Goal: Task Accomplishment & Management: Use online tool/utility

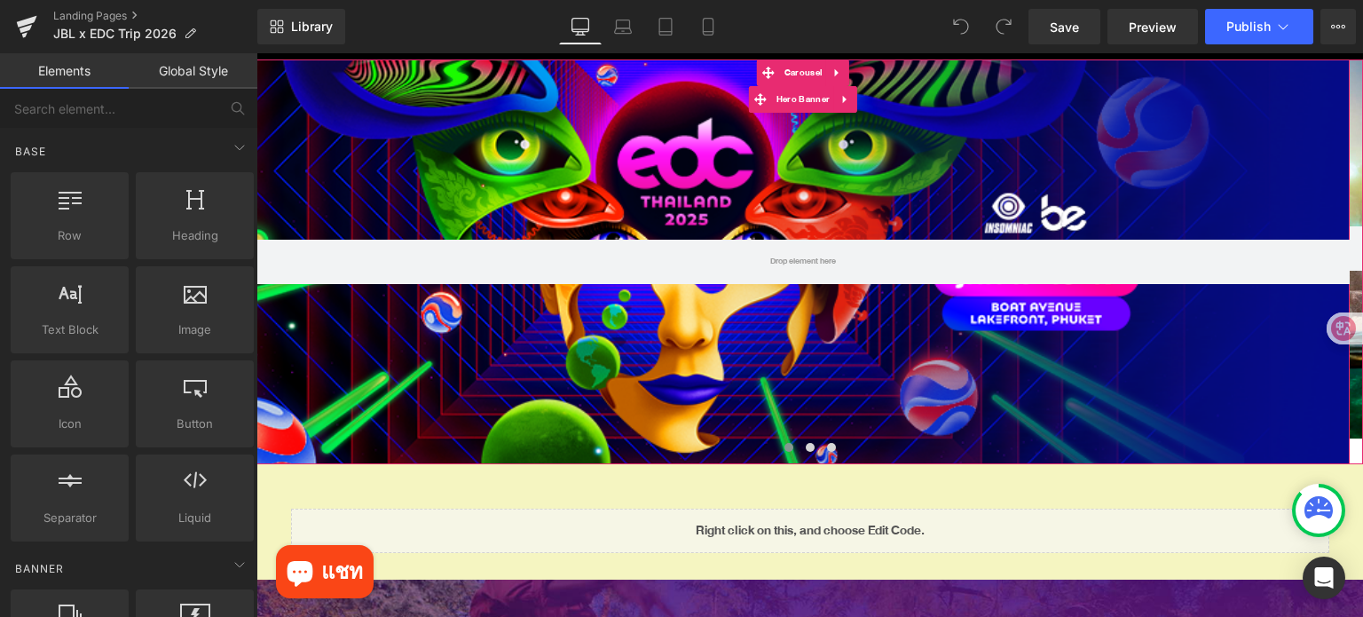
scroll to position [444, 0]
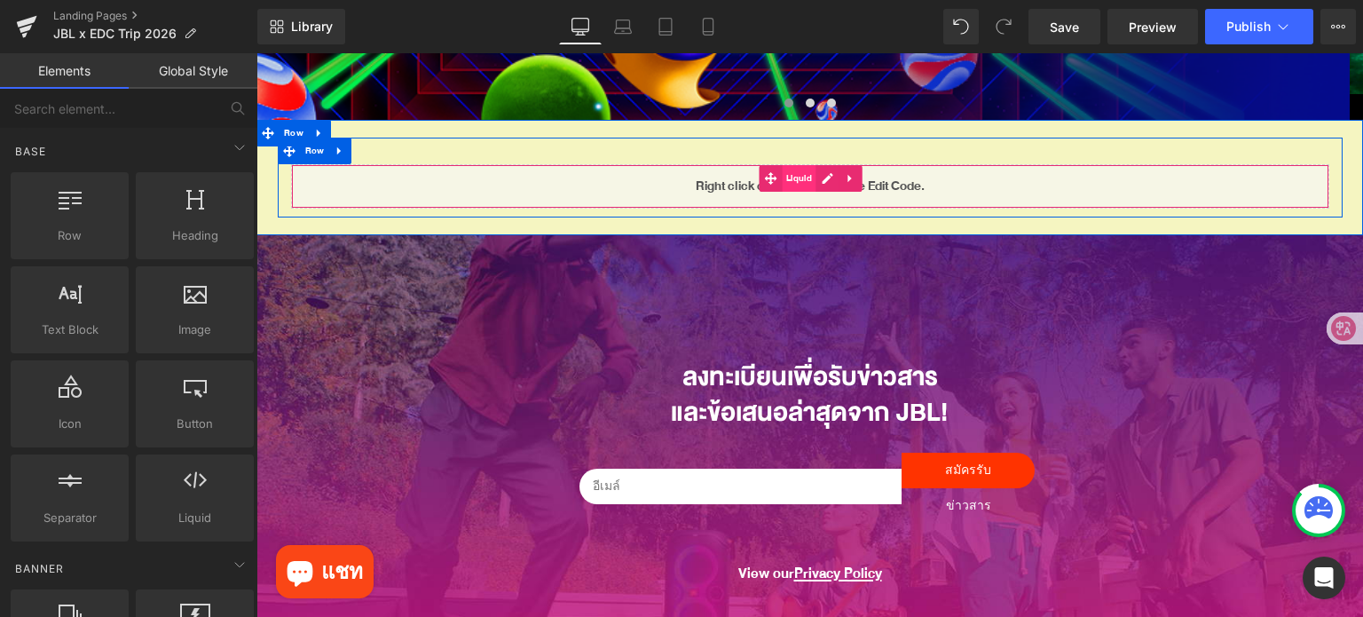
click at [792, 177] on span "Liquid" at bounding box center [799, 178] width 35 height 27
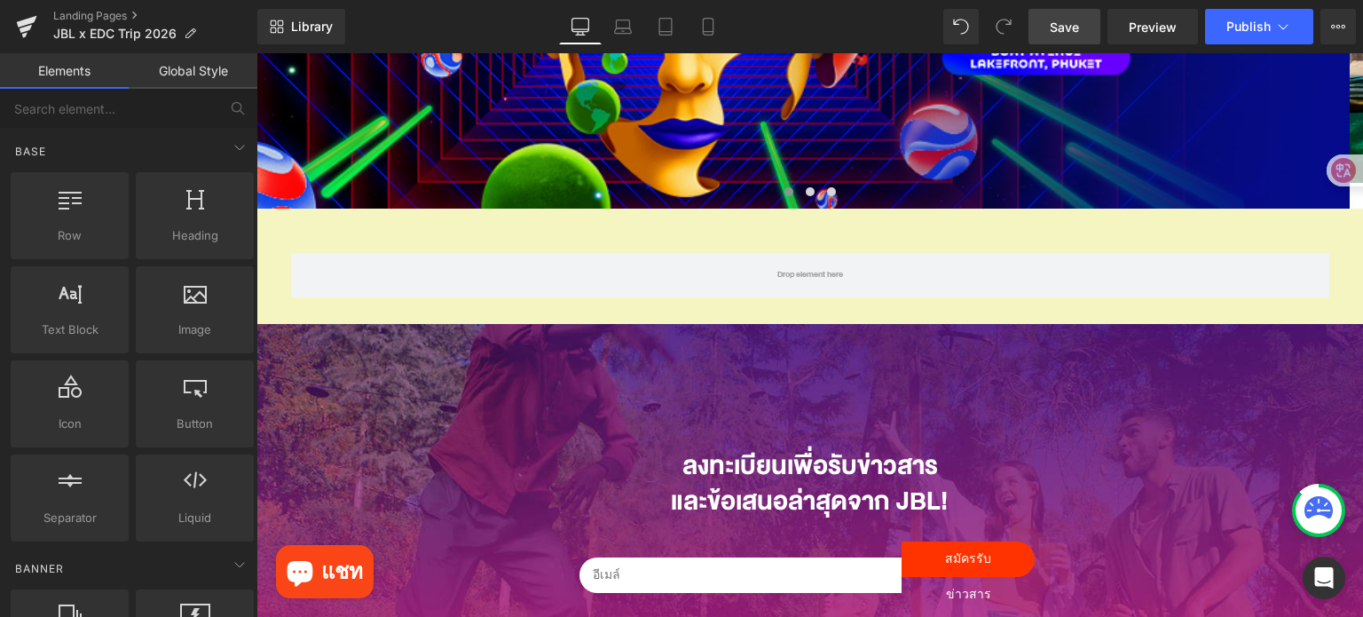
click at [1065, 26] on span "Save" at bounding box center [1064, 27] width 29 height 19
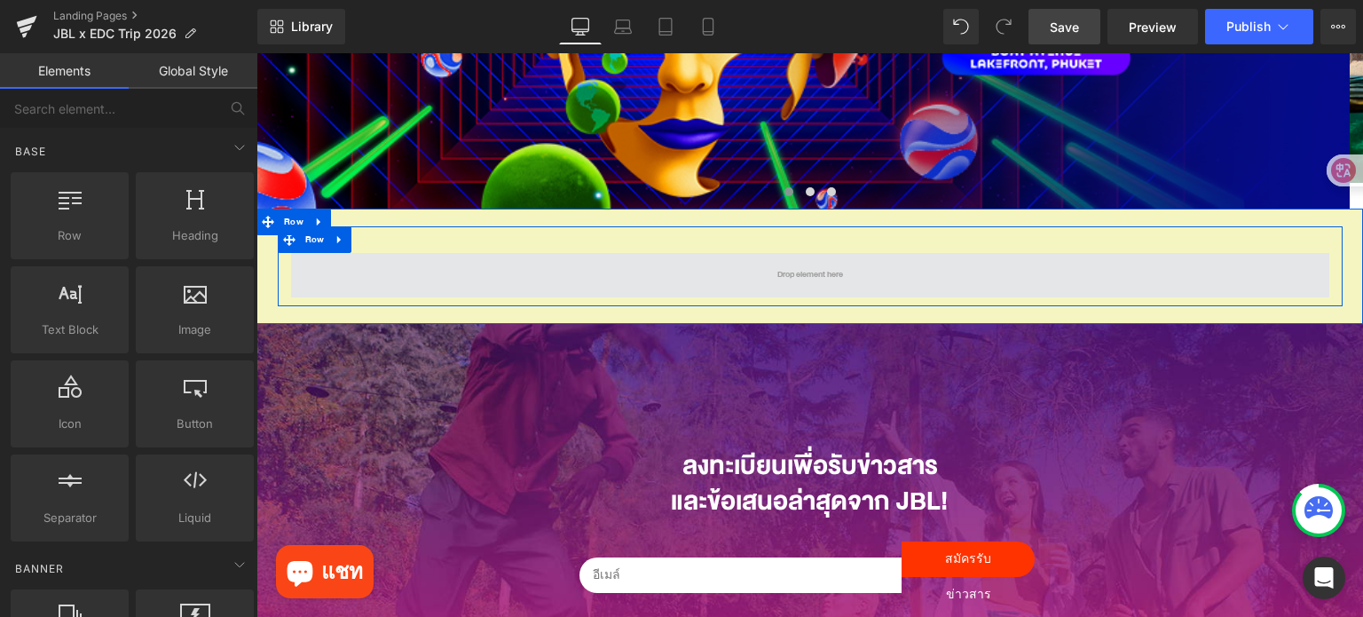
click at [750, 285] on span at bounding box center [810, 275] width 1038 height 44
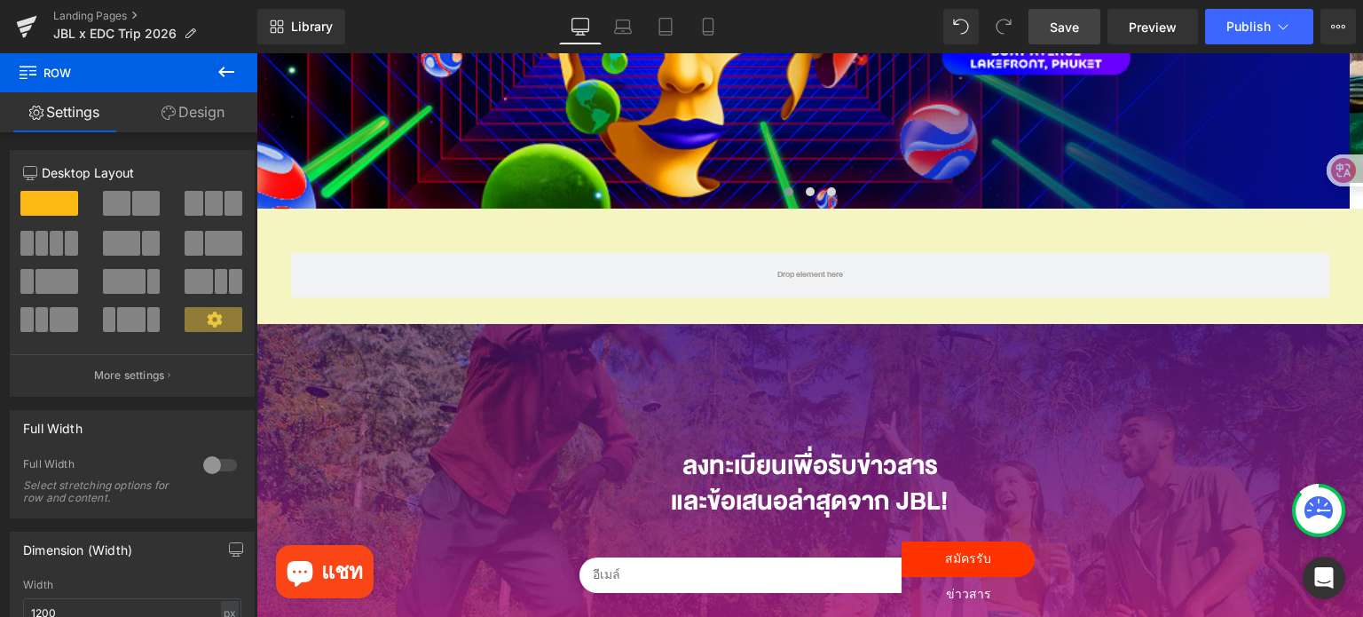
click at [224, 71] on icon at bounding box center [226, 72] width 16 height 11
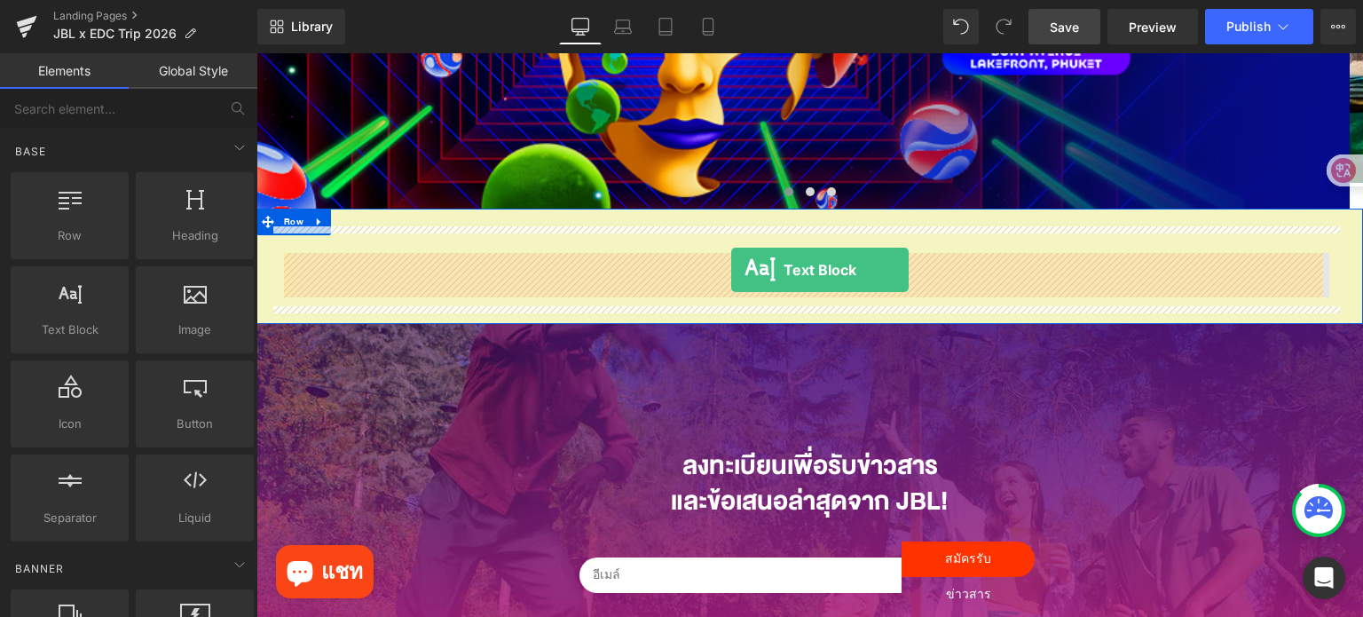
drag, startPoint x: 366, startPoint y: 367, endPoint x: 731, endPoint y: 270, distance: 377.5
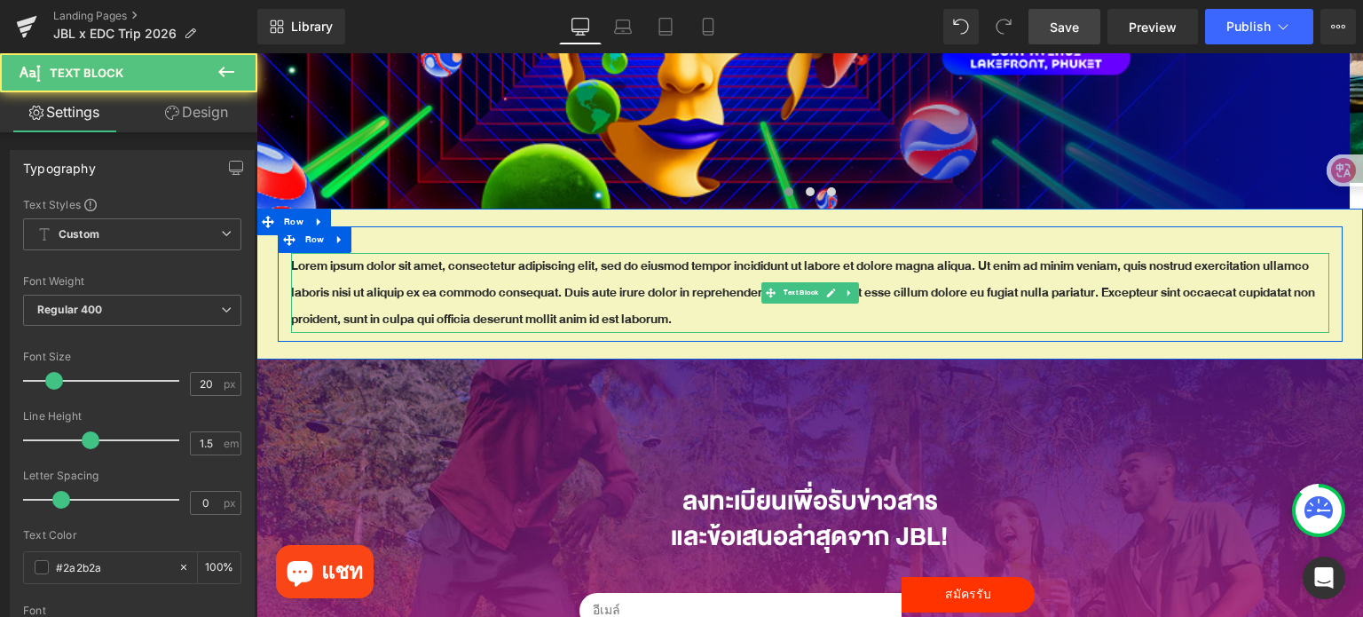
click at [722, 286] on p "Lorem ipsum dolor sit amet, consectetur adipiscing elit, sed do eiusmod tempor …" at bounding box center [810, 293] width 1038 height 80
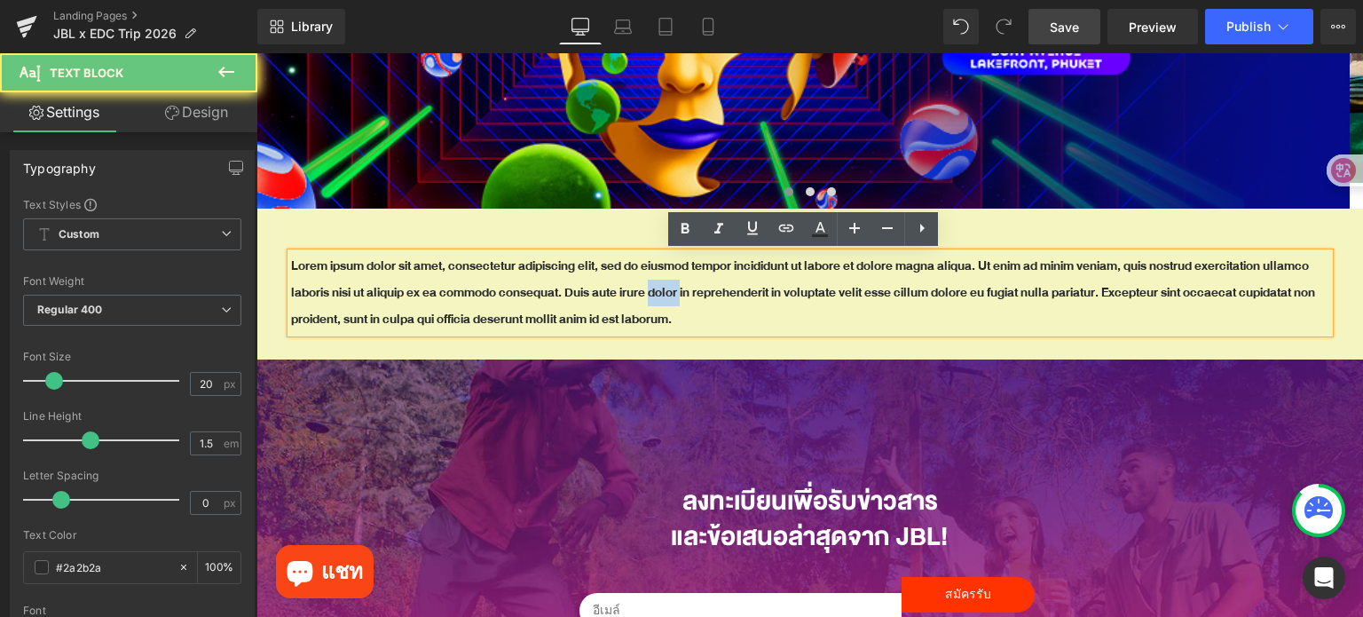
click at [722, 286] on p "Lorem ipsum dolor sit amet, consectetur adipiscing elit, sed do eiusmod tempor …" at bounding box center [810, 293] width 1038 height 80
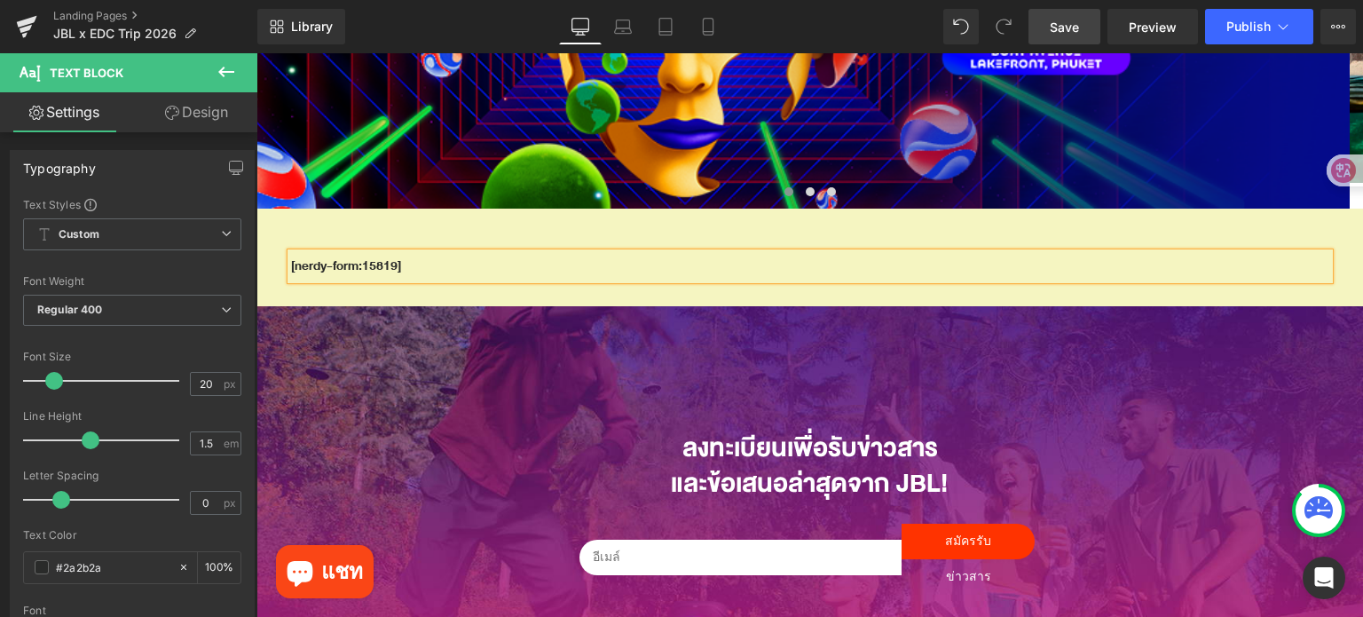
click at [1054, 28] on span "Save" at bounding box center [1064, 27] width 29 height 19
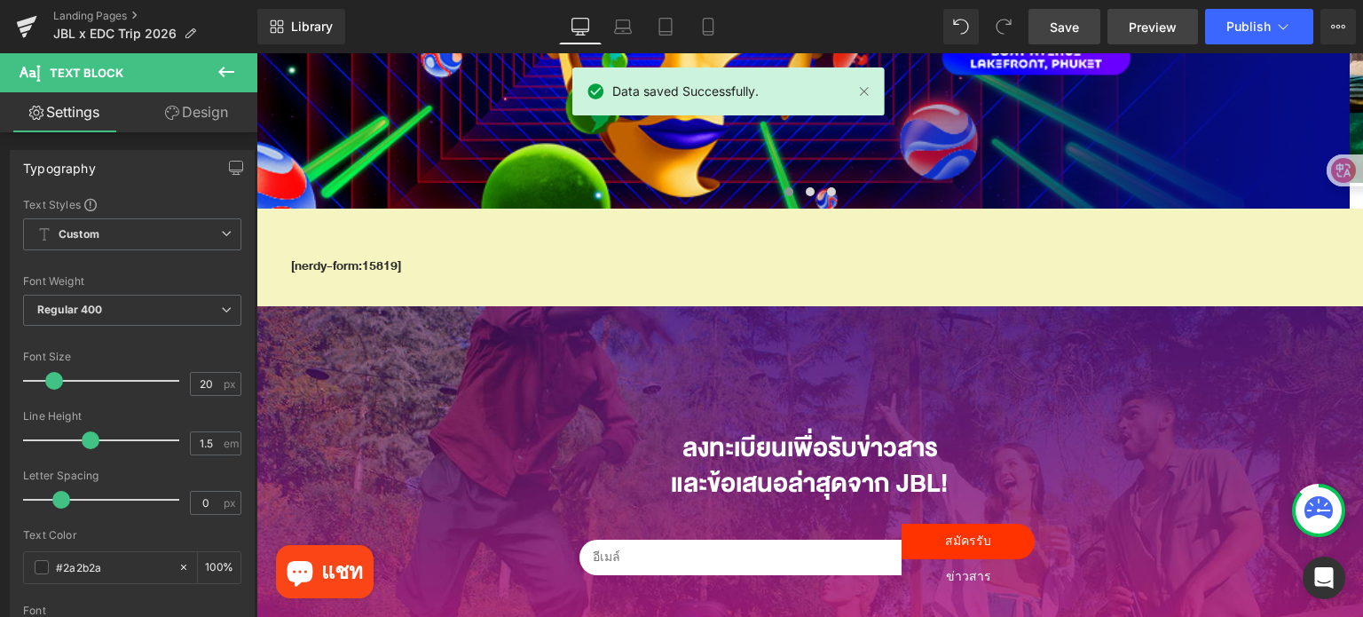
click at [1162, 37] on link "Preview" at bounding box center [1152, 26] width 91 height 35
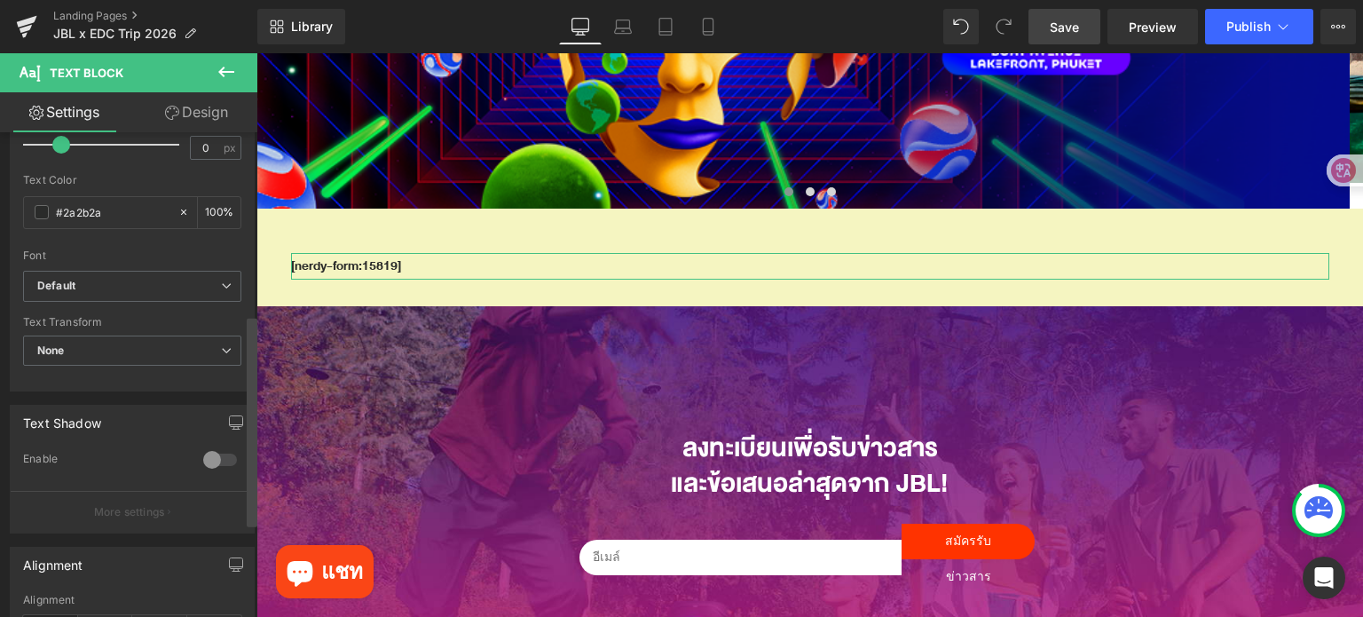
scroll to position [634, 0]
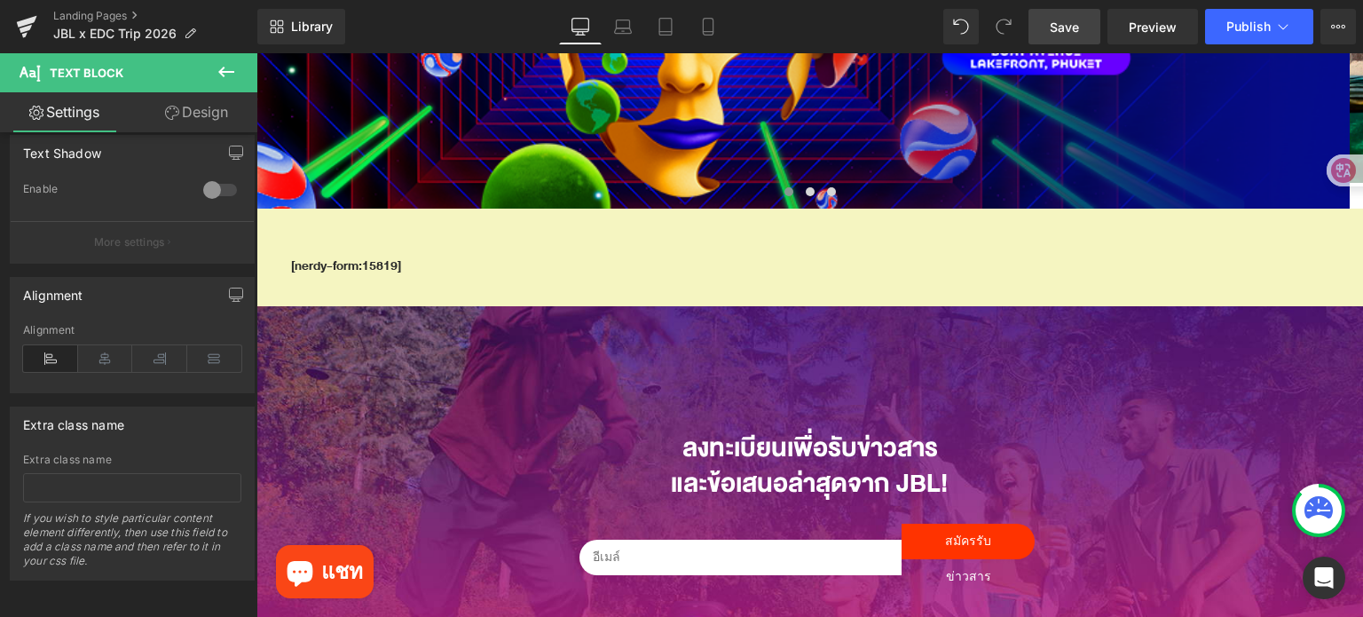
click at [227, 67] on icon at bounding box center [226, 71] width 21 height 21
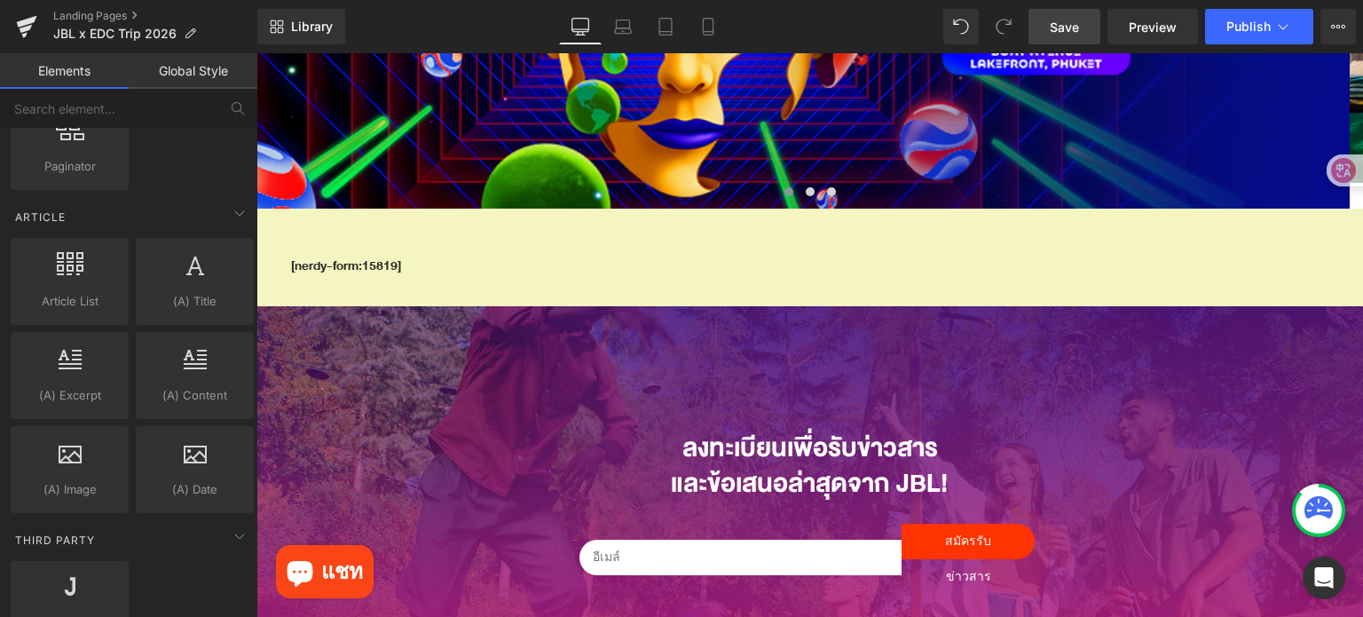
scroll to position [3503, 0]
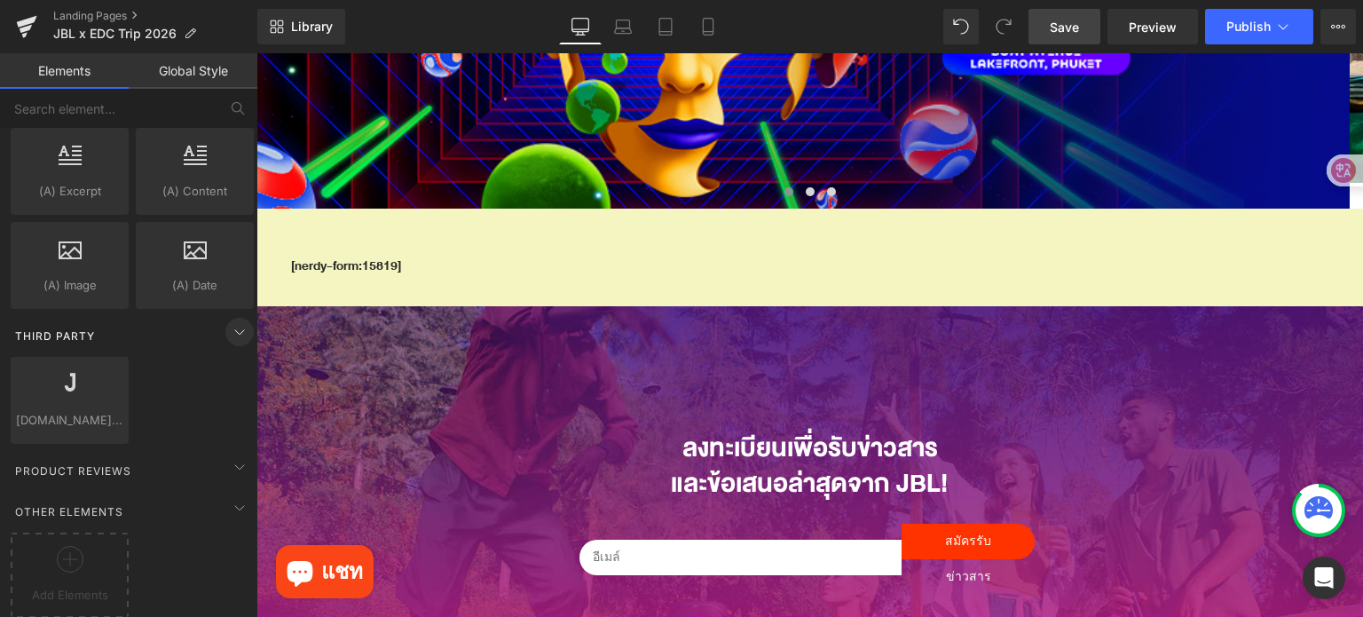
click at [233, 321] on icon at bounding box center [239, 331] width 21 height 21
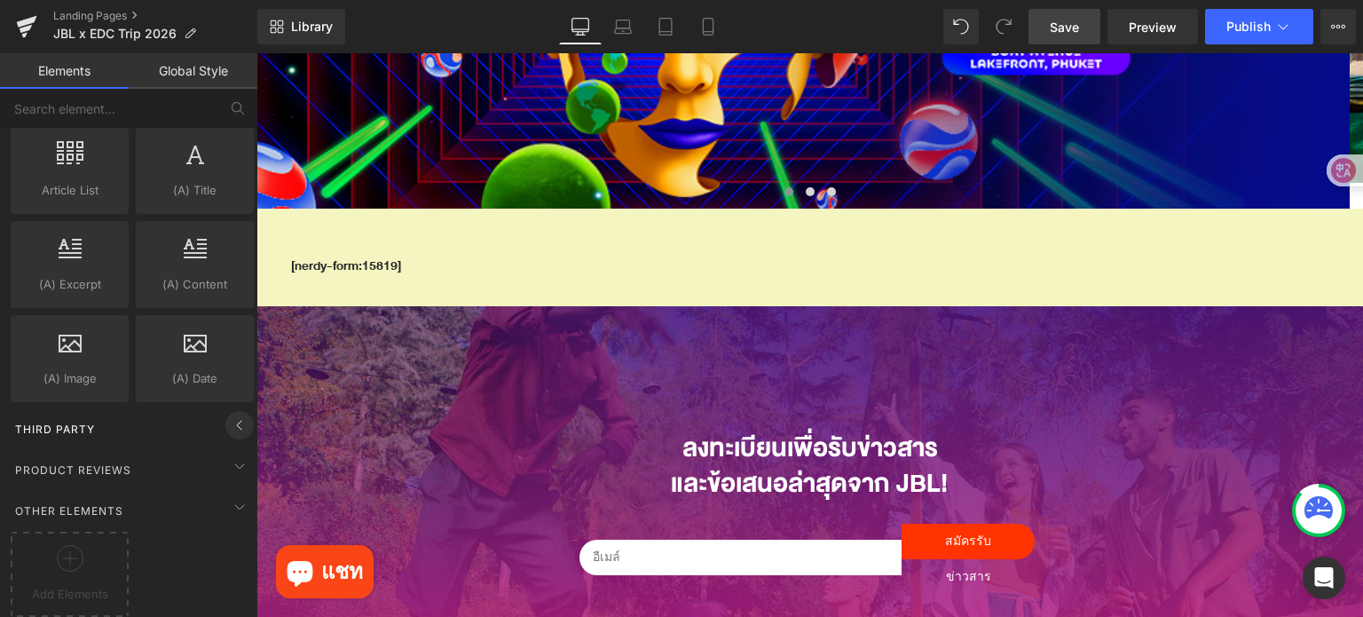
click at [234, 414] on icon at bounding box center [239, 424] width 21 height 21
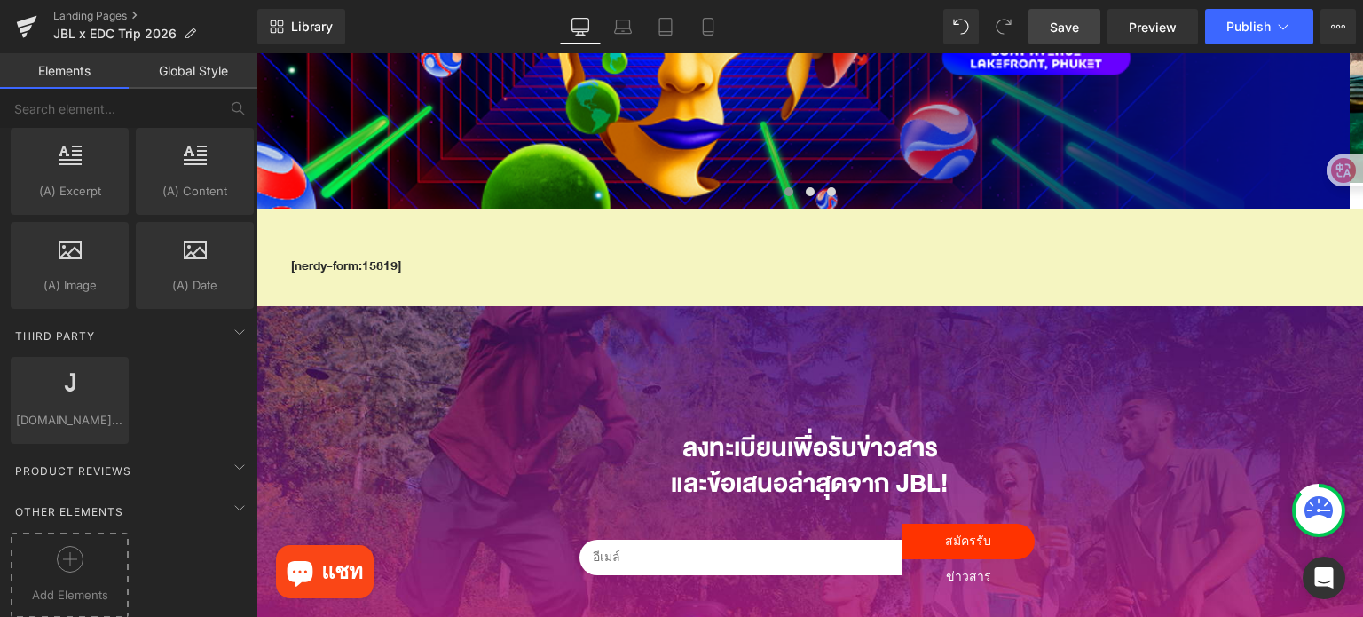
click at [78, 586] on span "Add Elements" at bounding box center [69, 595] width 109 height 19
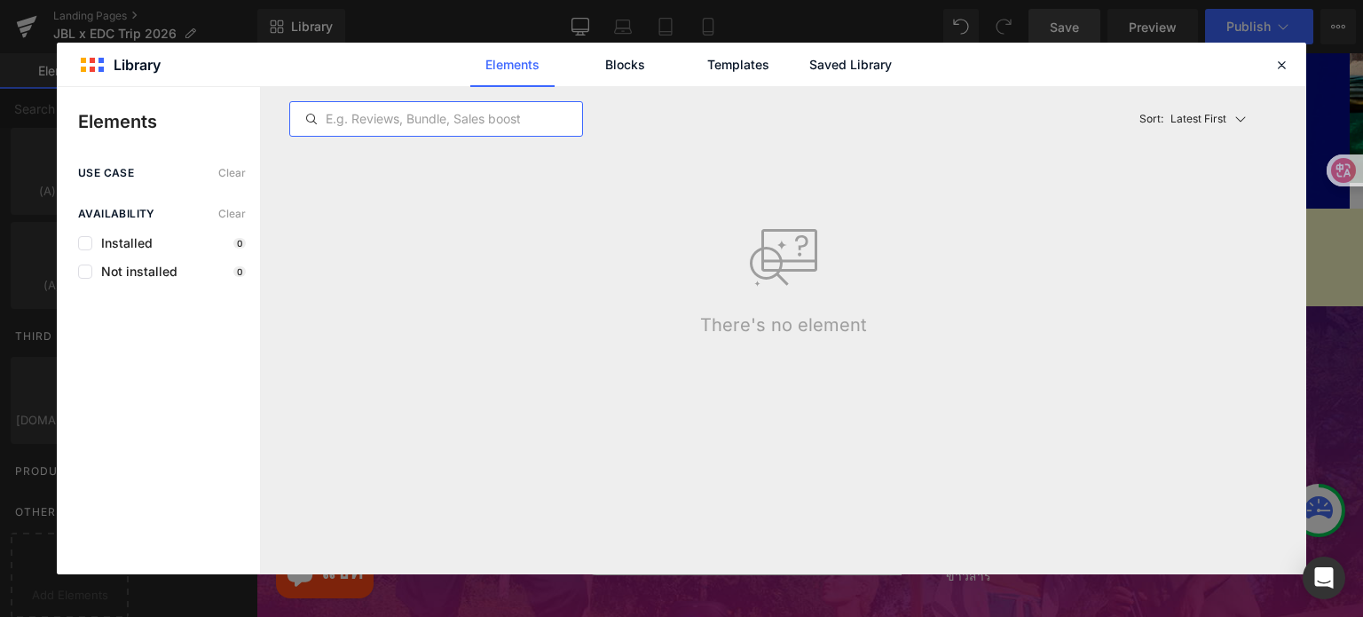
click at [474, 127] on input "text" at bounding box center [436, 118] width 292 height 21
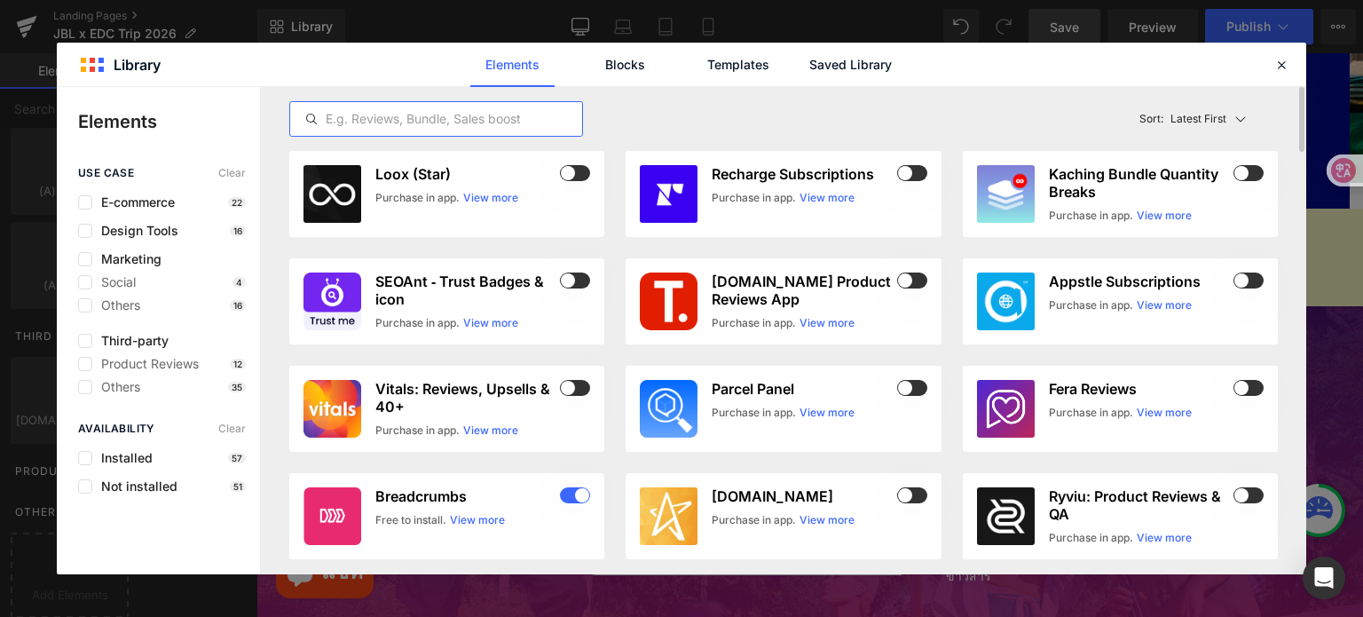
type input "ื"
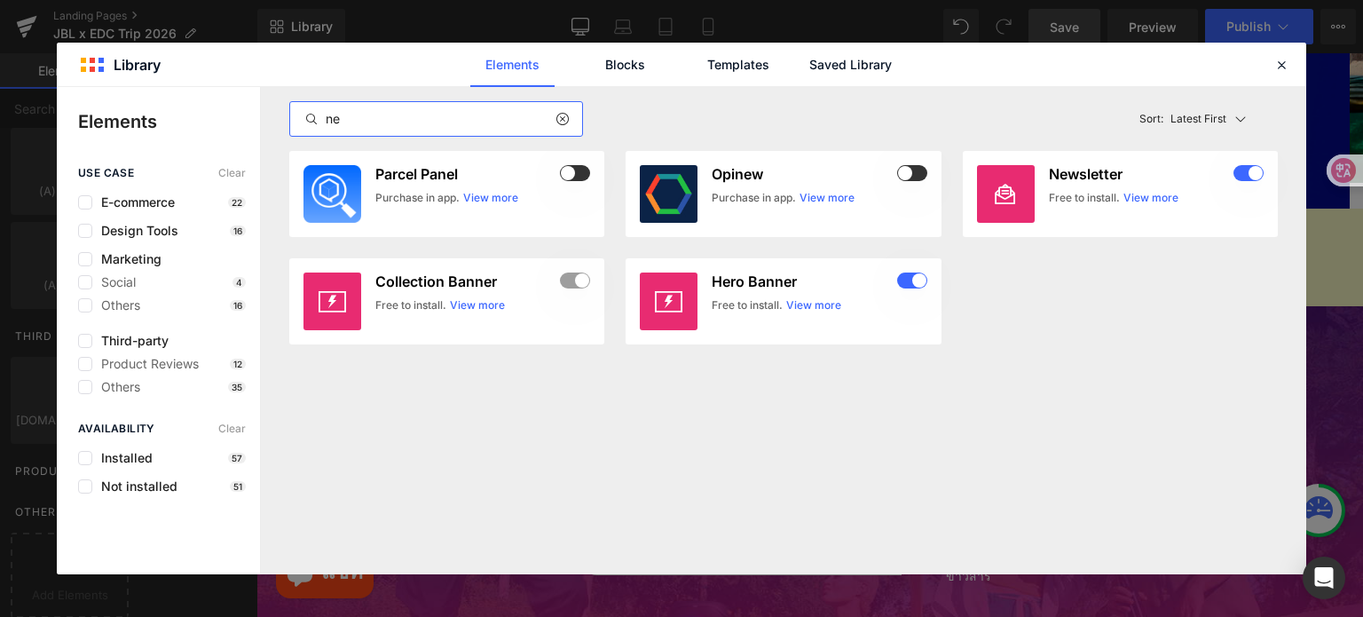
type input "ner"
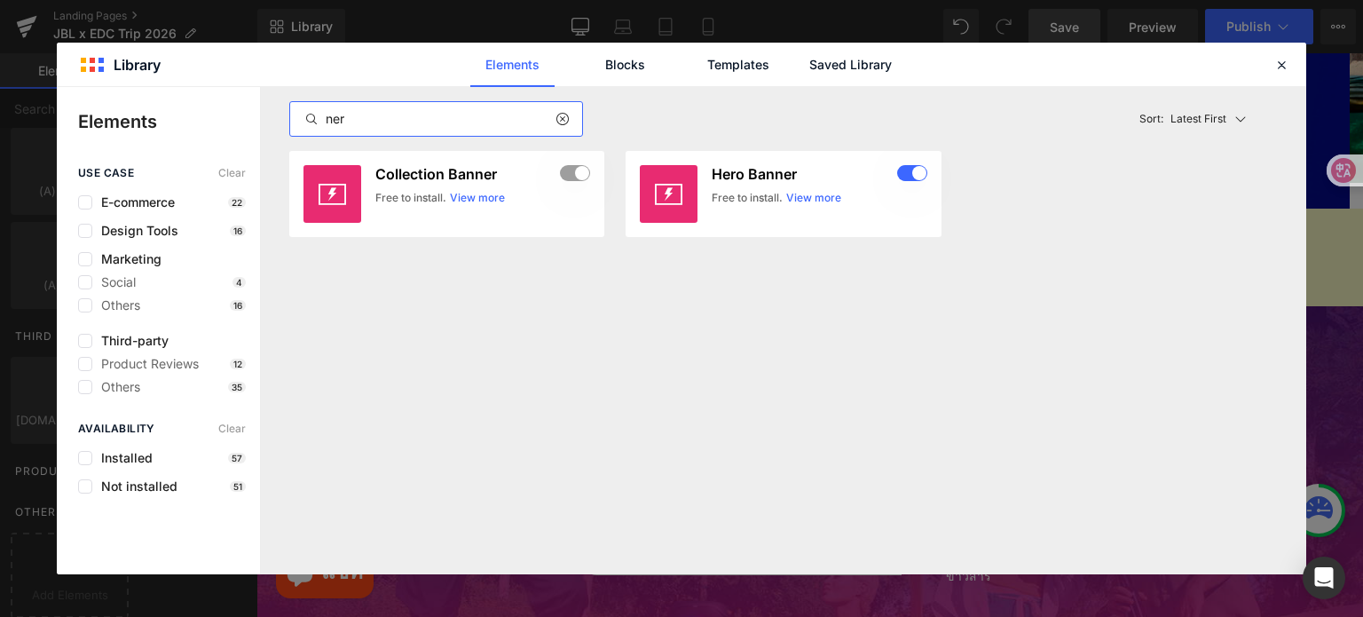
drag, startPoint x: 444, startPoint y: 127, endPoint x: 307, endPoint y: 123, distance: 136.7
click at [307, 123] on div "ner" at bounding box center [436, 118] width 292 height 21
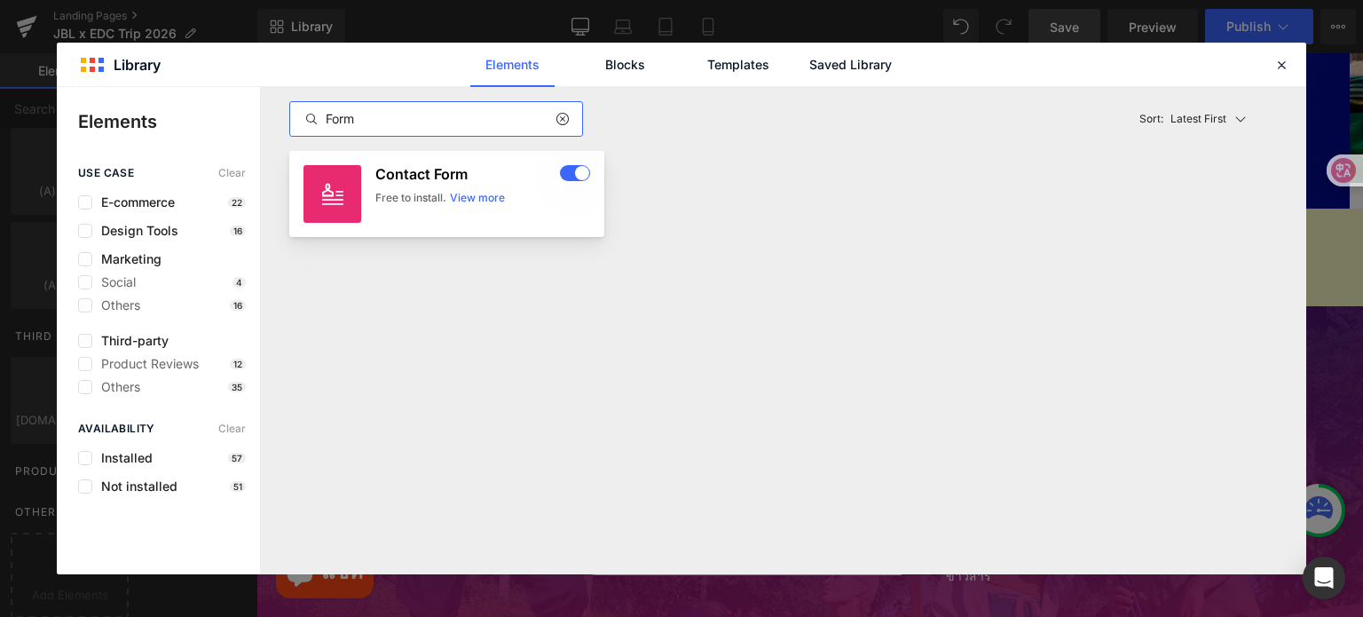
type input "Form"
click at [469, 193] on link "View more" at bounding box center [477, 198] width 55 height 16
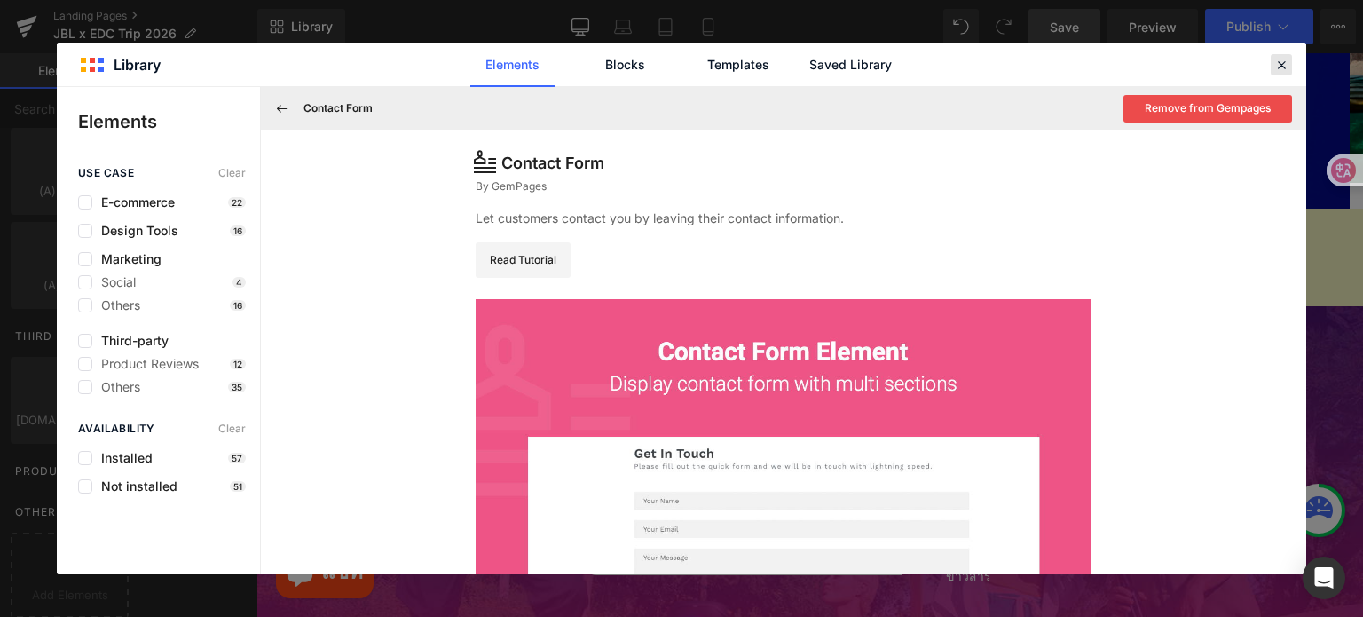
click at [1272, 70] on div at bounding box center [1281, 64] width 21 height 21
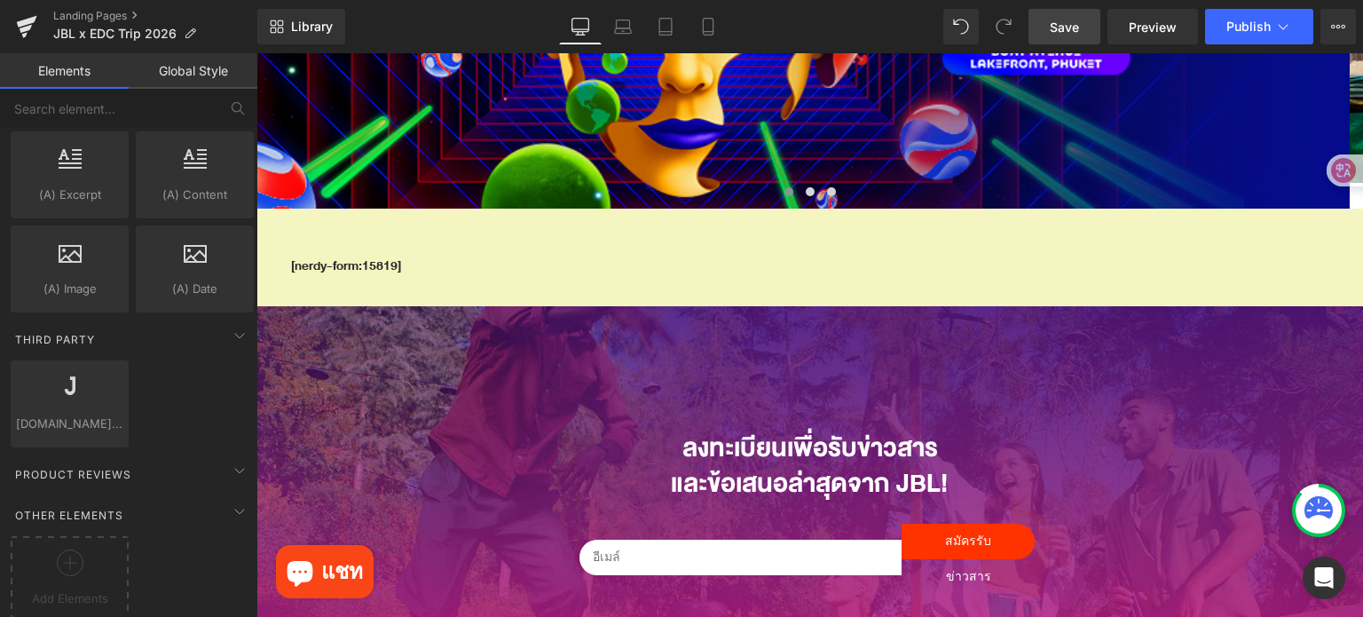
scroll to position [3503, 0]
click at [57, 546] on icon at bounding box center [70, 559] width 27 height 27
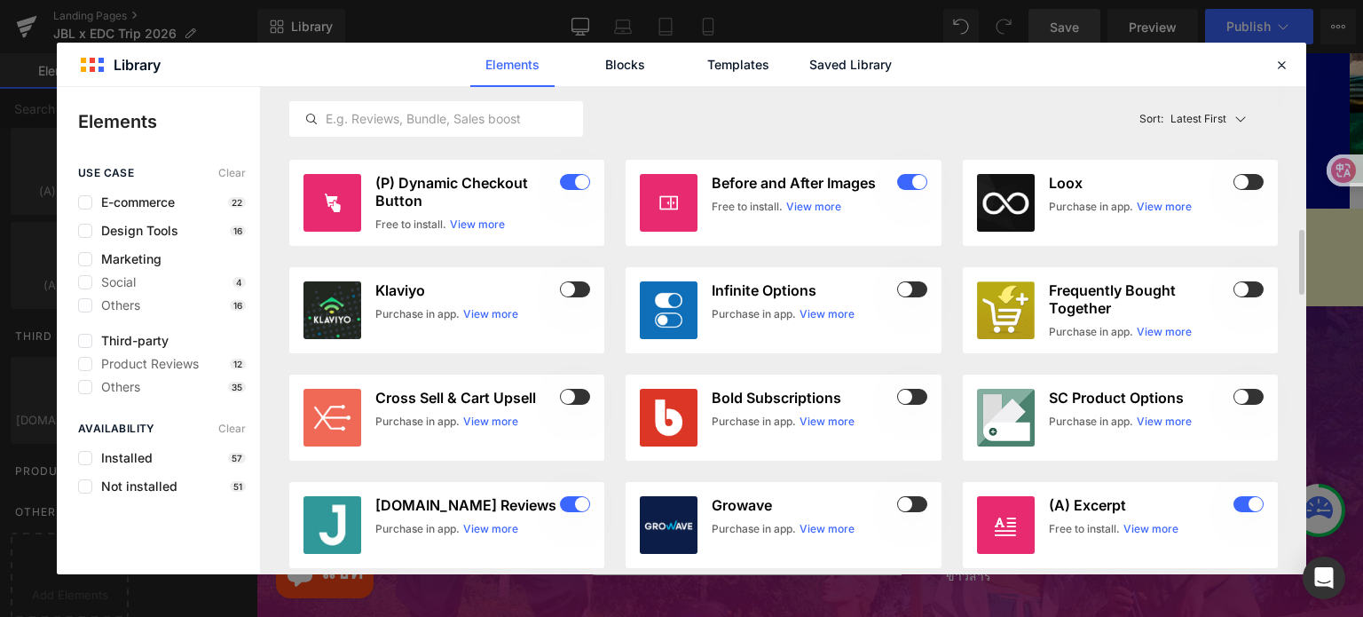
scroll to position [799, 0]
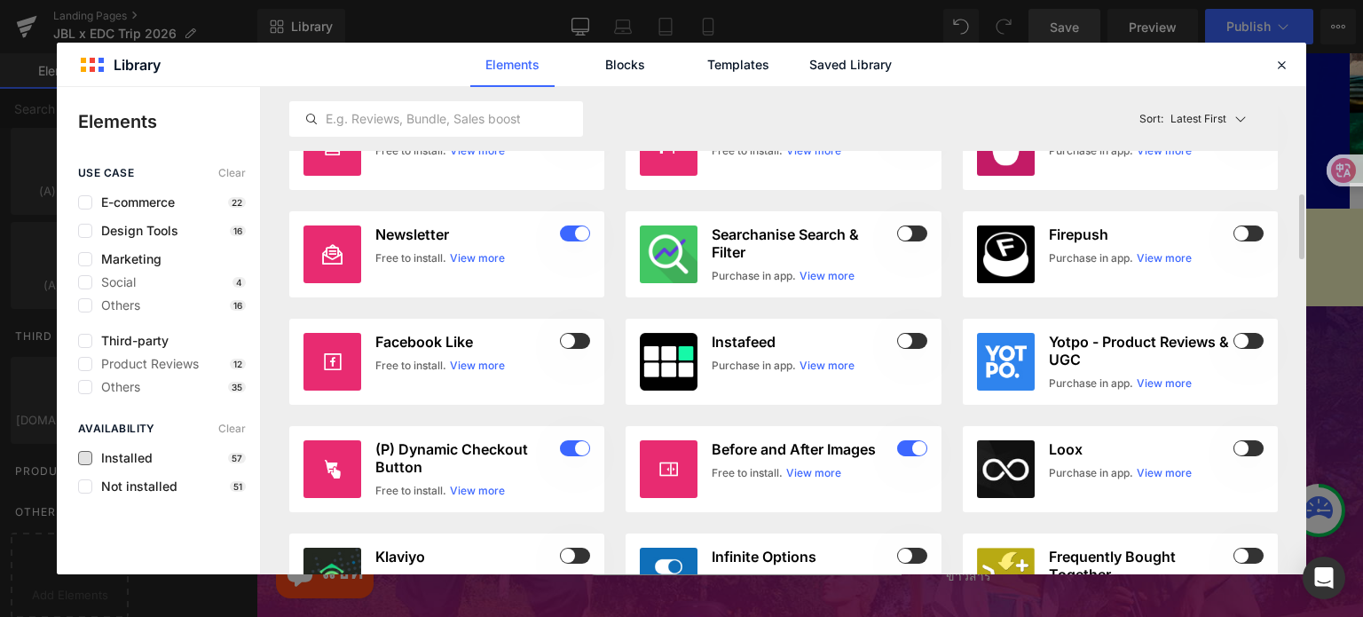
click at [128, 461] on span "Installed" at bounding box center [122, 458] width 60 height 14
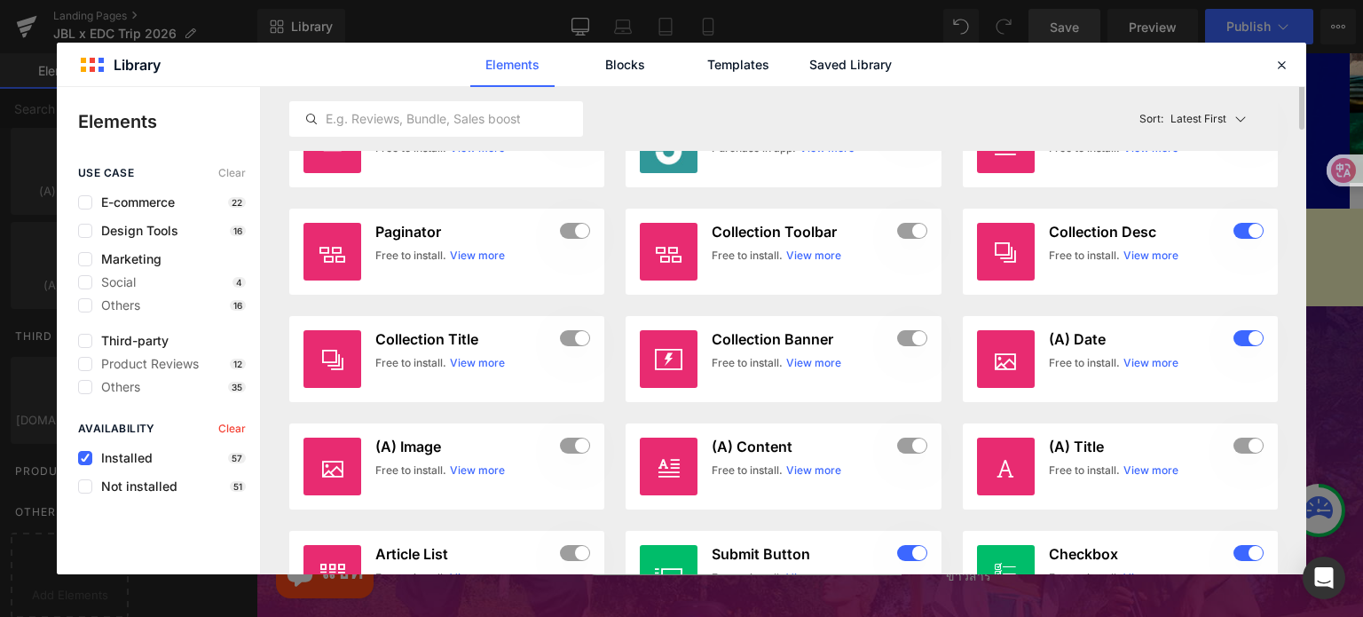
scroll to position [0, 0]
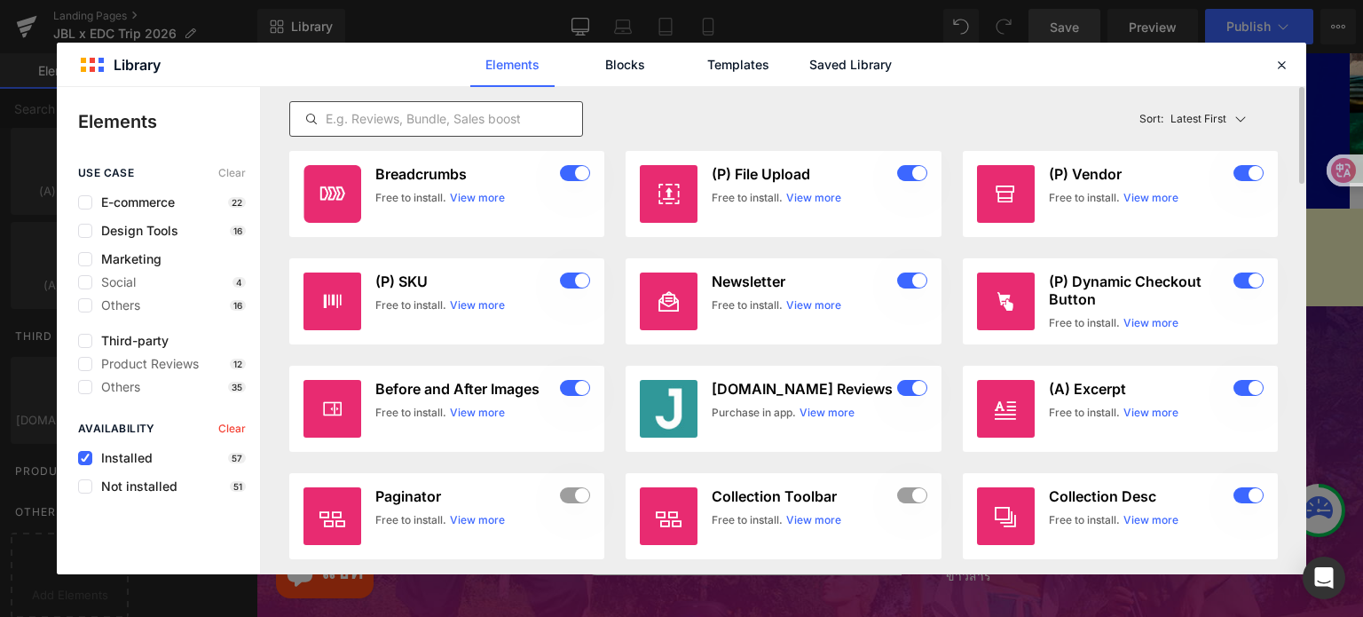
click at [346, 120] on input "text" at bounding box center [436, 118] width 292 height 21
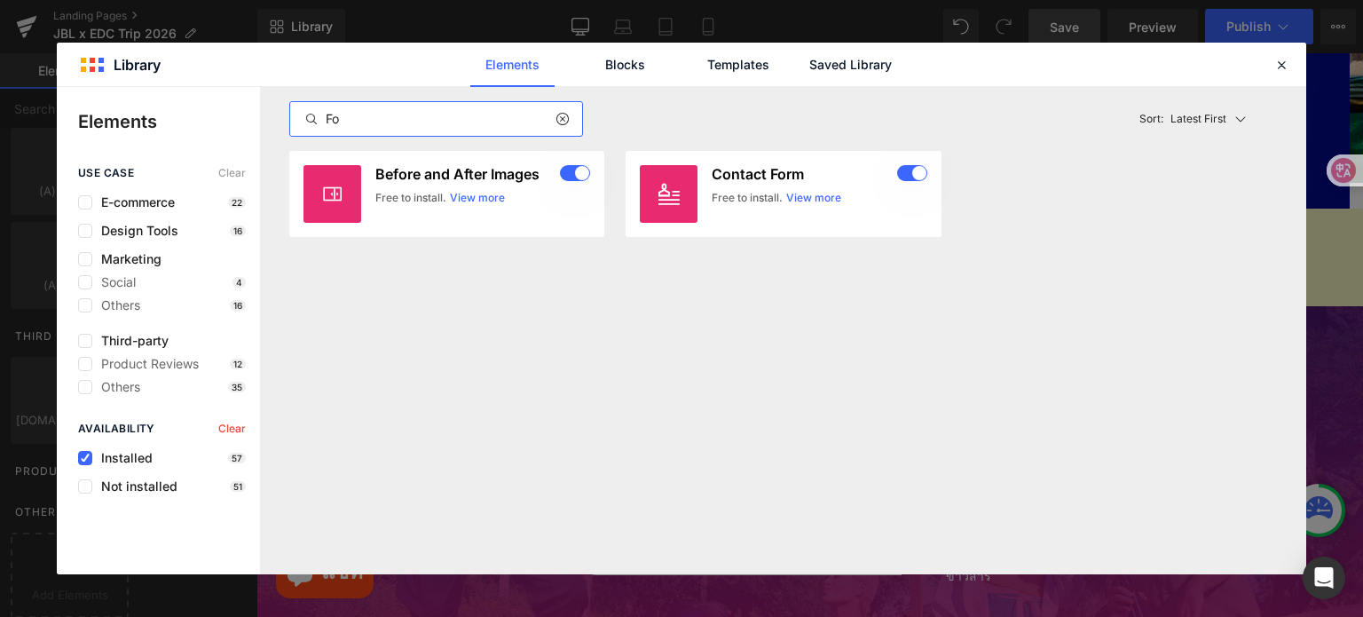
type input "F"
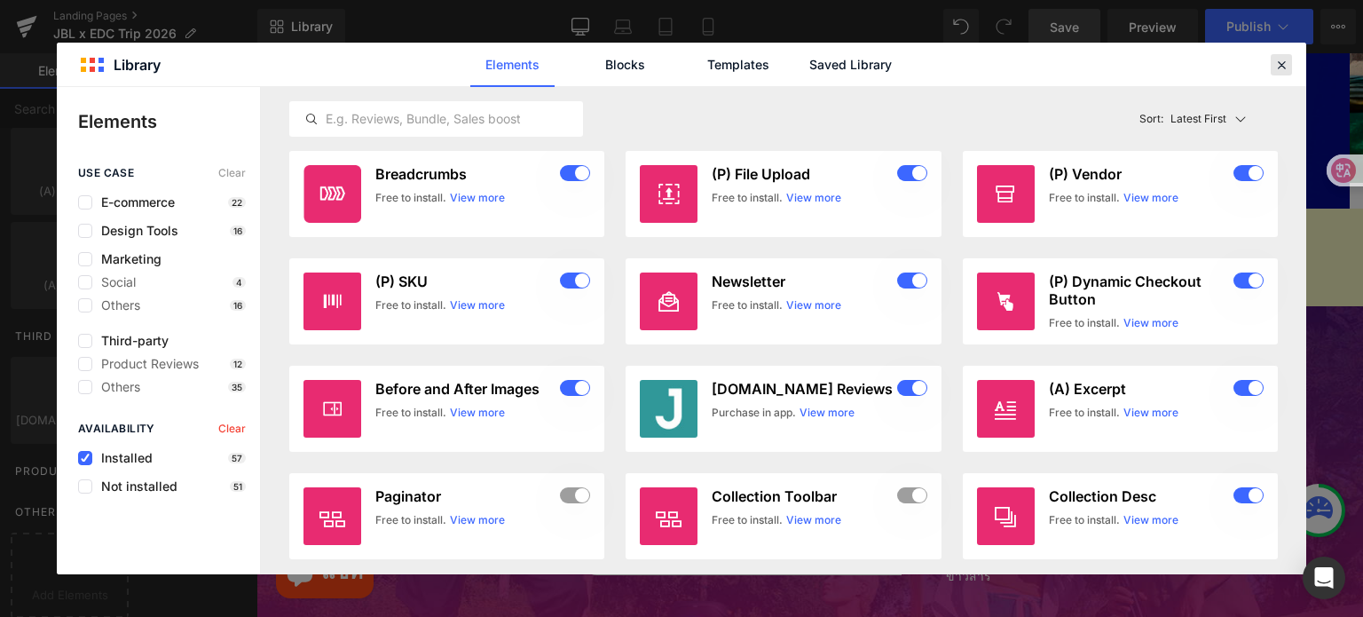
click at [1283, 63] on icon at bounding box center [1281, 65] width 16 height 16
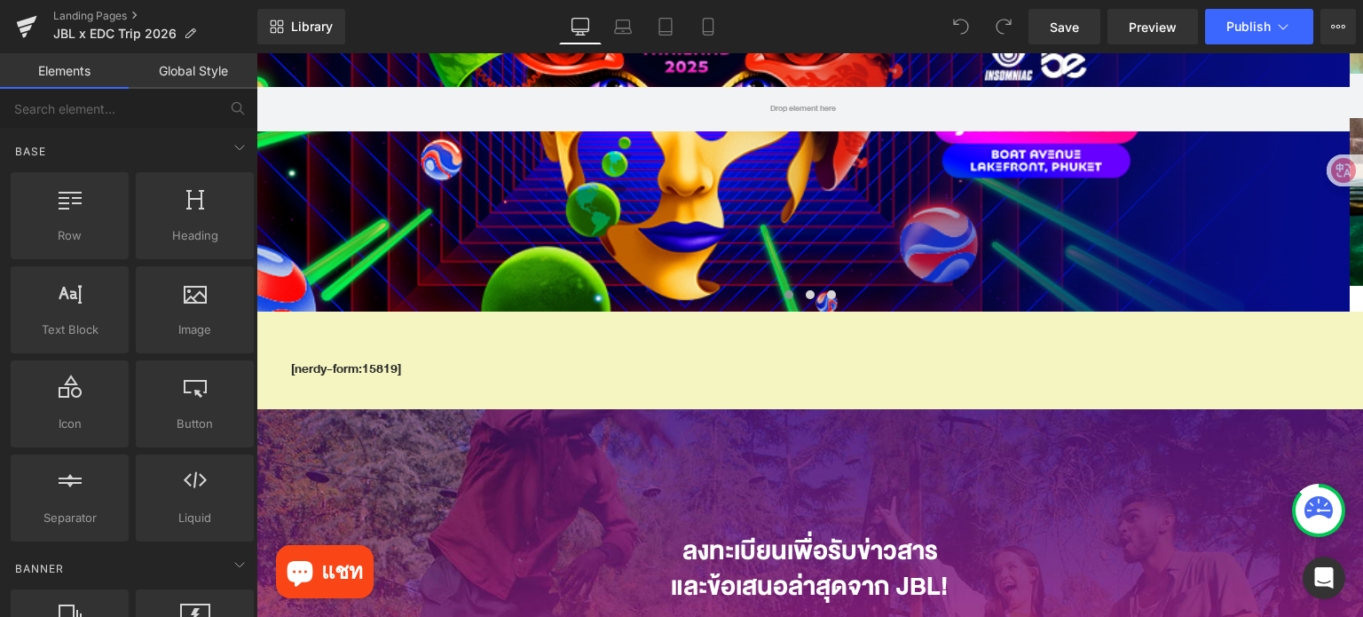
scroll to position [266, 0]
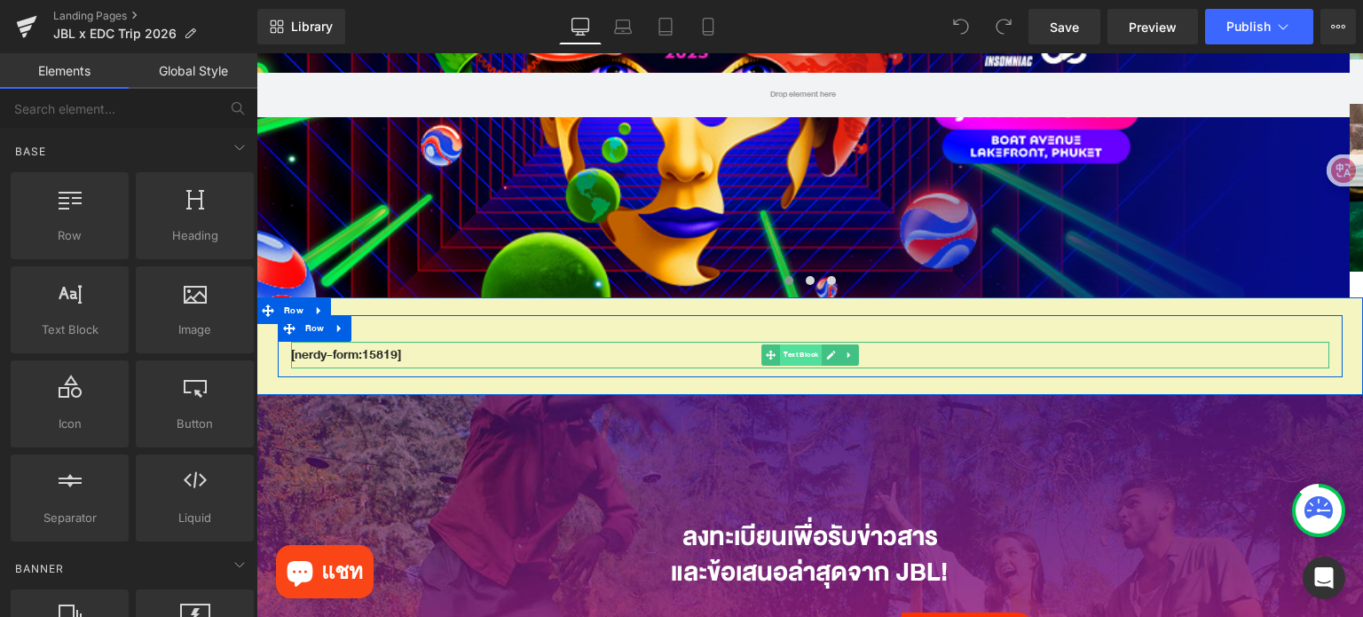
click at [791, 358] on span "Text Block" at bounding box center [801, 354] width 42 height 21
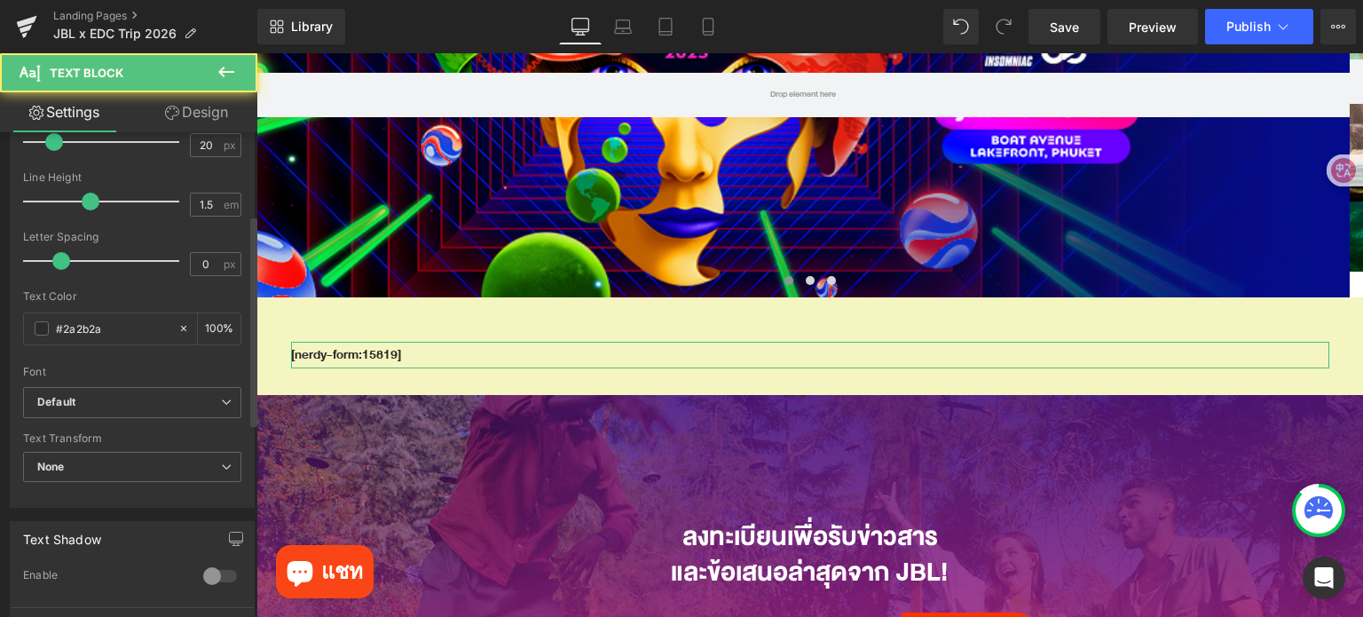
scroll to position [444, 0]
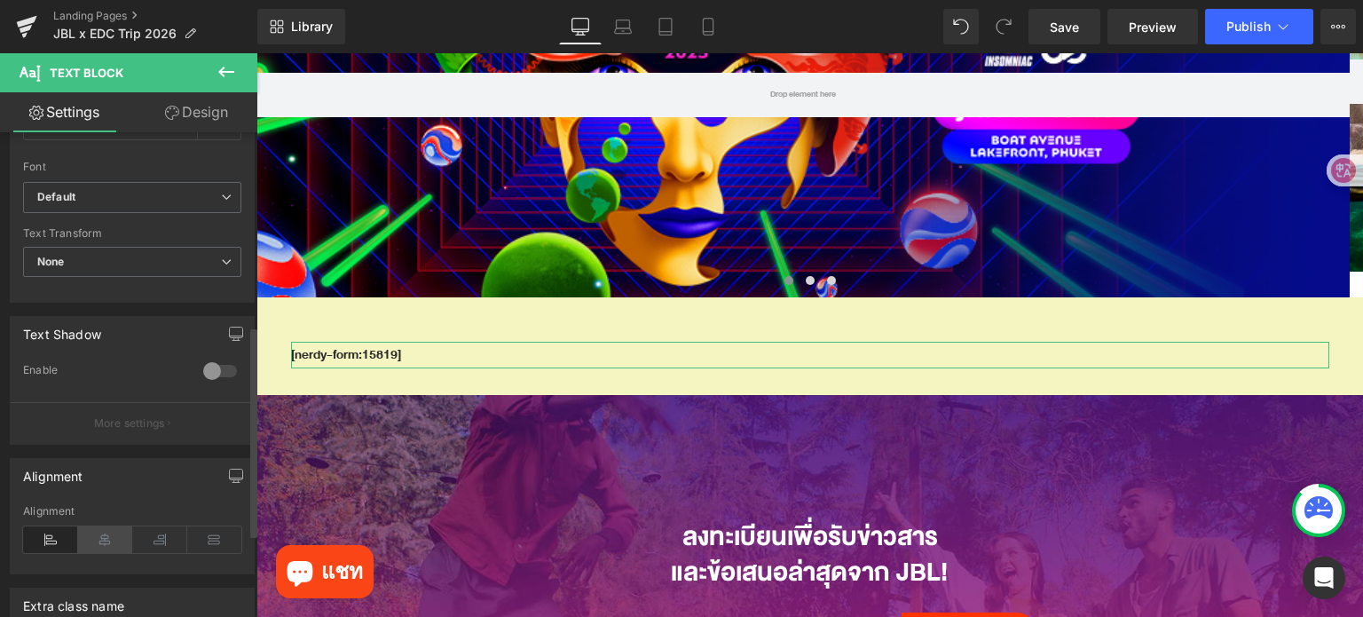
click at [106, 532] on icon at bounding box center [105, 539] width 55 height 27
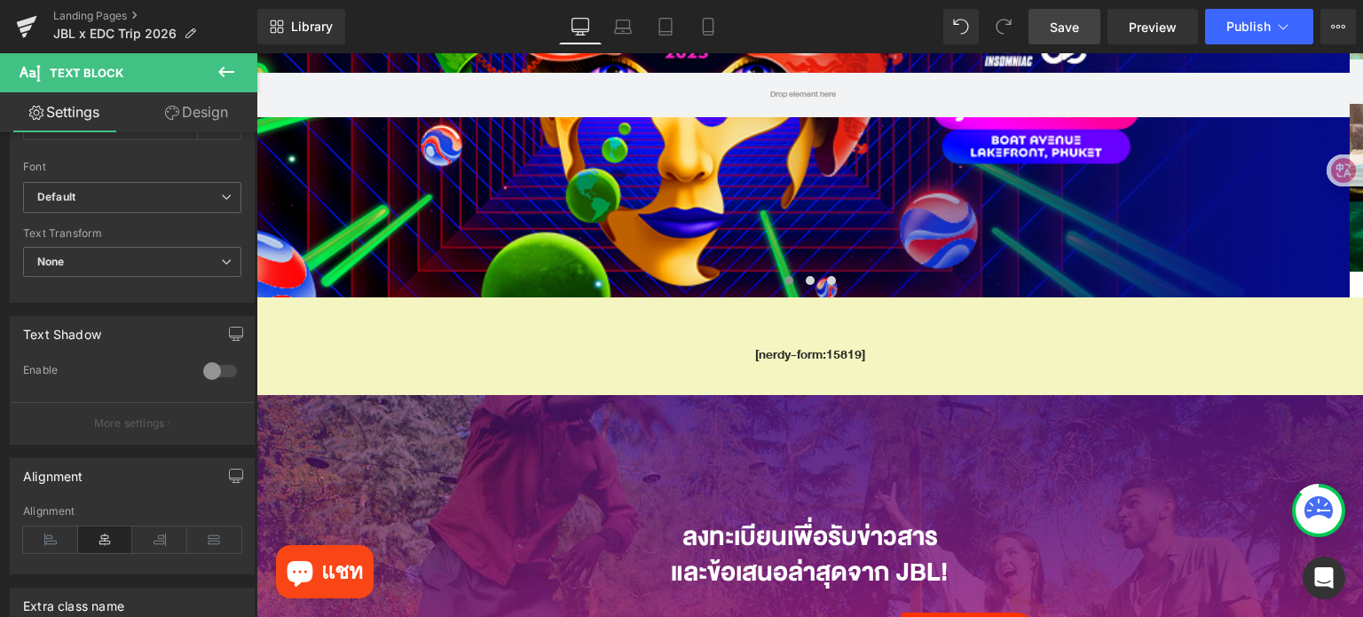
click at [1066, 28] on span "Save" at bounding box center [1064, 27] width 29 height 19
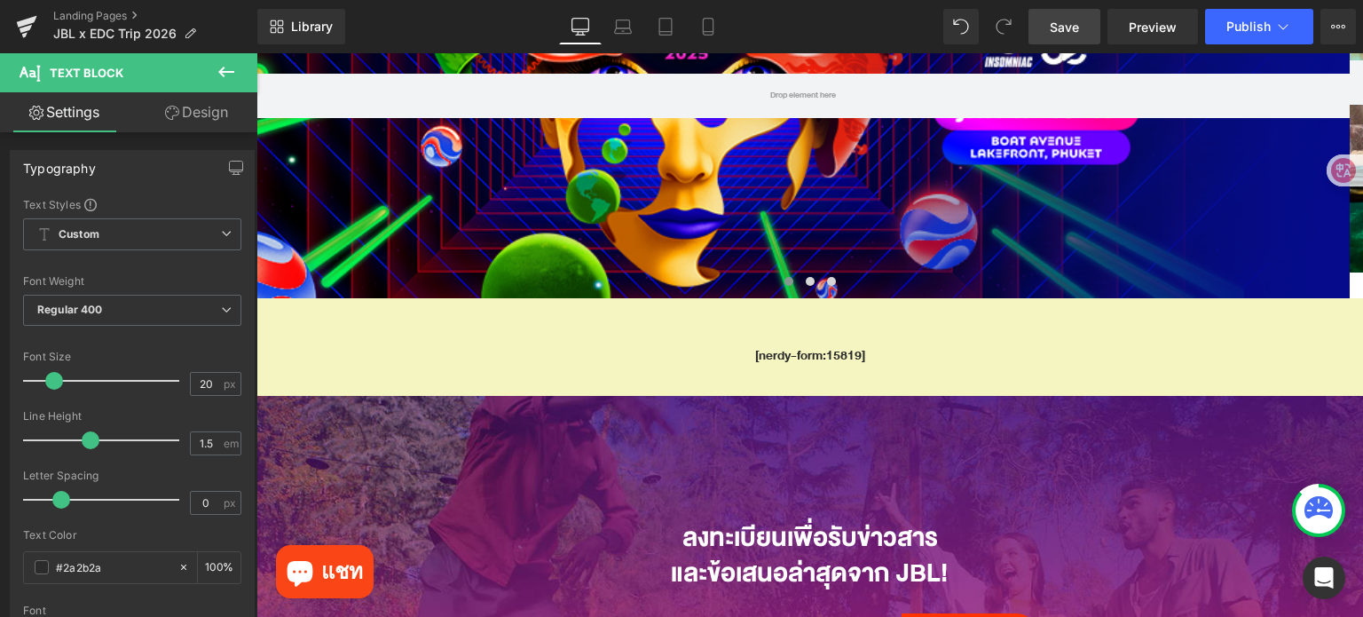
scroll to position [532, 0]
